Goal: Task Accomplishment & Management: Manage account settings

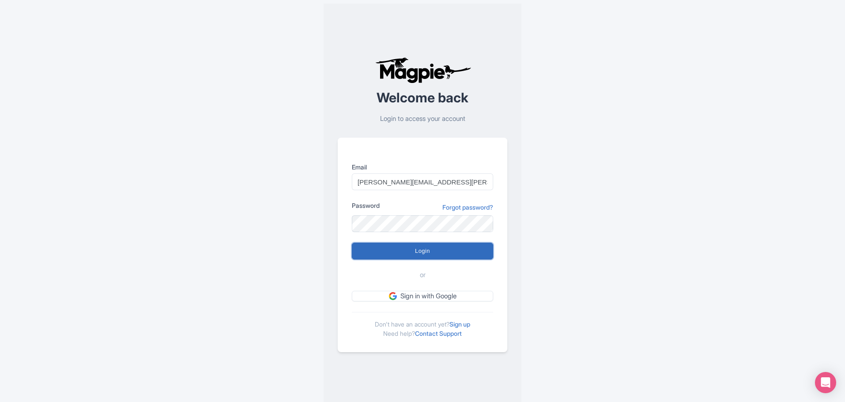
click at [400, 253] on input "Login" at bounding box center [422, 251] width 141 height 17
type input "Logging in..."
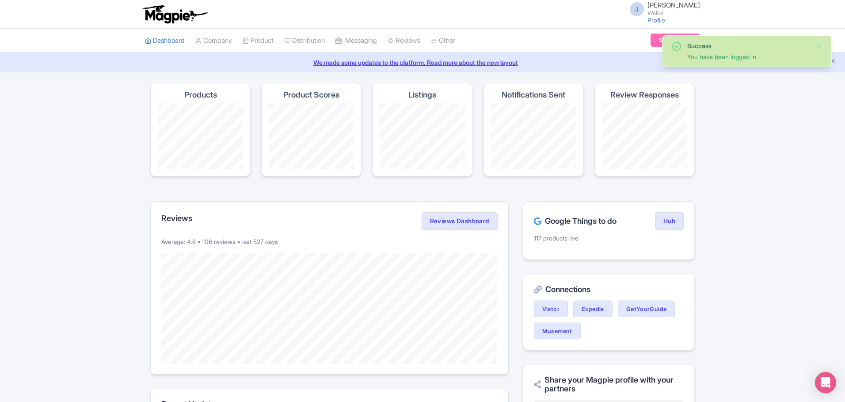
click at [747, 135] on div "Success You have been logged in Magpie recommends Look into TUI Musement as a d…" at bounding box center [422, 360] width 845 height 554
